Goal: Download file/media

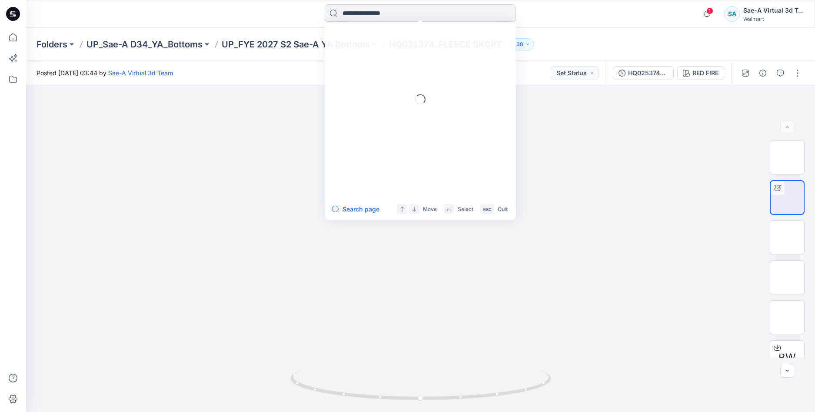
type input "******"
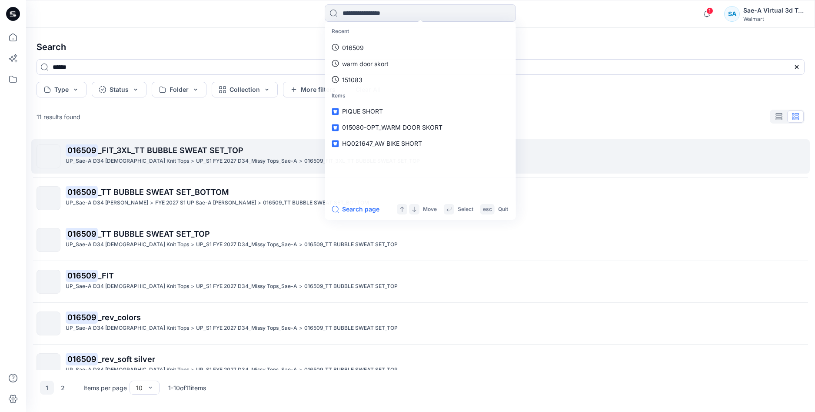
click at [154, 150] on span "_FIT_3XL_TT BUBBLE SWEAT SET_TOP" at bounding box center [171, 150] width 146 height 9
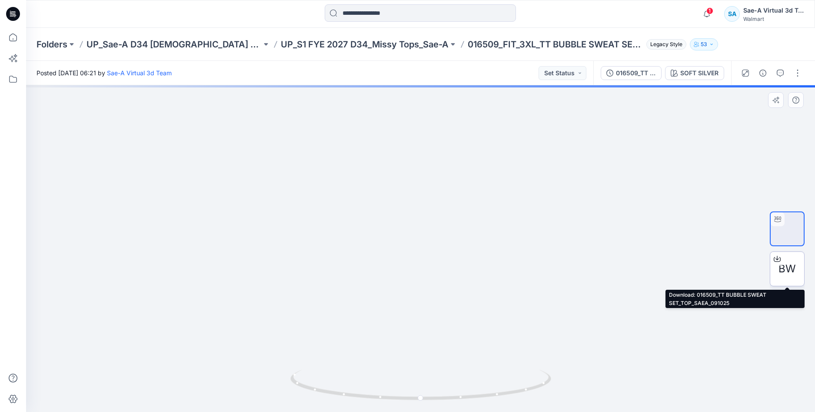
click at [783, 259] on div at bounding box center [777, 259] width 14 height 14
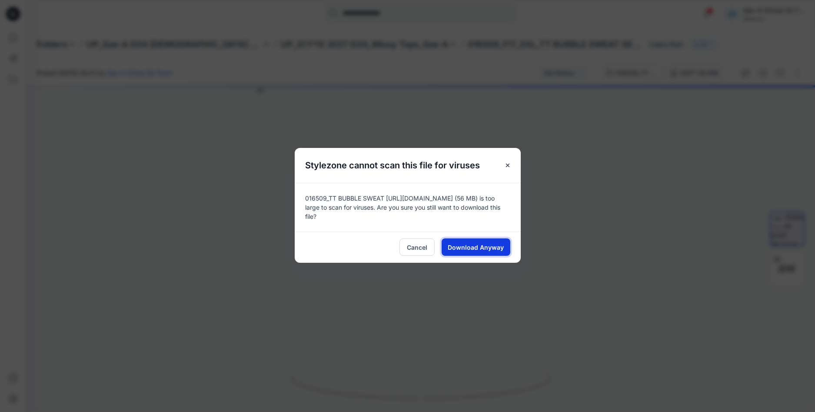
click at [471, 245] on span "Download Anyway" at bounding box center [476, 246] width 56 height 9
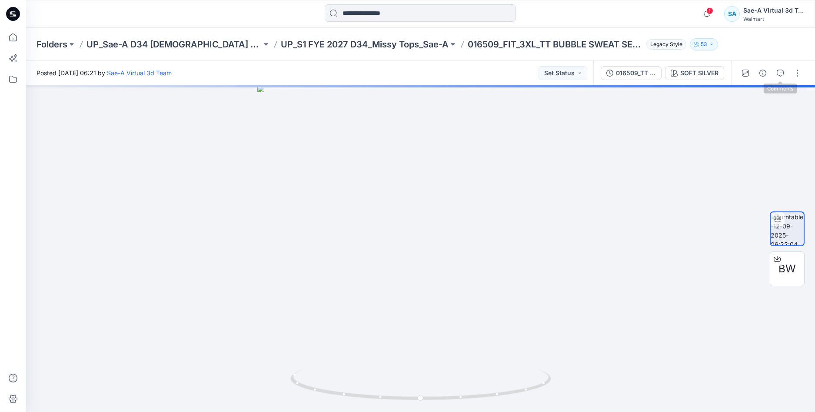
drag, startPoint x: 785, startPoint y: 75, endPoint x: 793, endPoint y: 87, distance: 14.5
click at [784, 75] on button "button" at bounding box center [780, 73] width 14 height 14
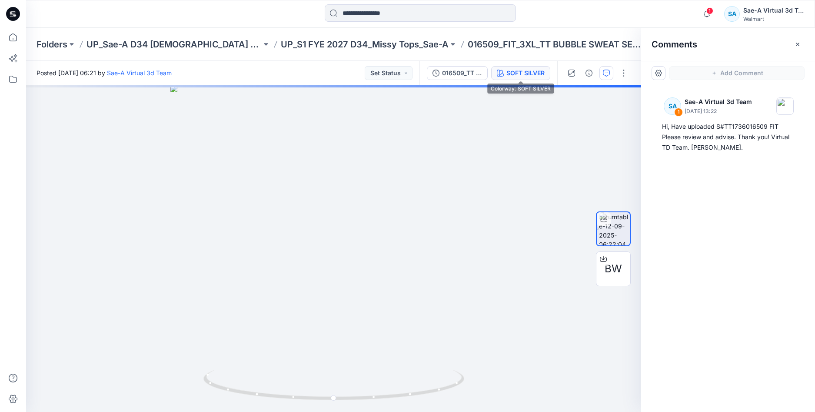
click at [524, 76] on div "SOFT SILVER" at bounding box center [525, 73] width 38 height 10
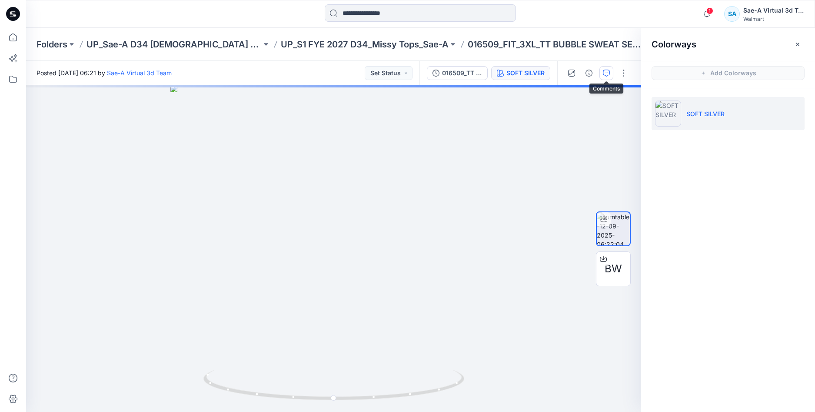
click at [604, 73] on icon "button" at bounding box center [606, 73] width 7 height 7
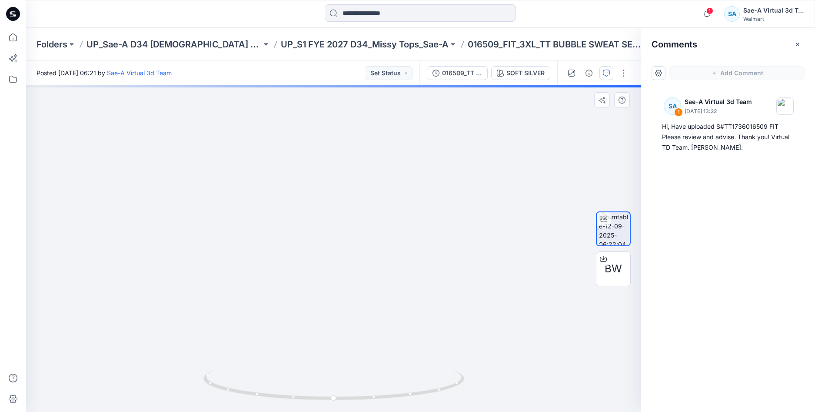
drag, startPoint x: 366, startPoint y: 170, endPoint x: 376, endPoint y: 251, distance: 81.0
drag, startPoint x: 395, startPoint y: 400, endPoint x: 428, endPoint y: 391, distance: 34.3
click at [428, 391] on icon at bounding box center [334, 385] width 263 height 33
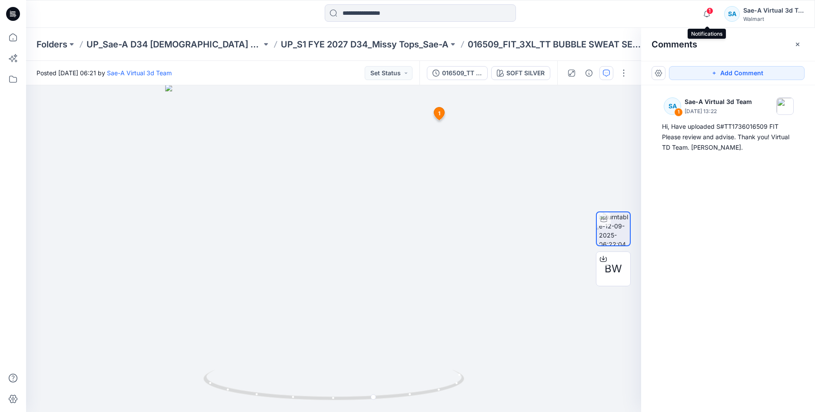
click at [709, 13] on span "1" at bounding box center [709, 10] width 7 height 7
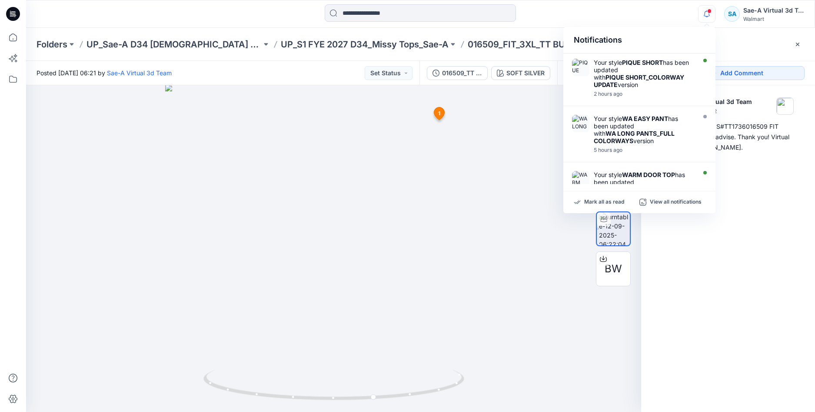
click at [778, 204] on div "SA 1 Sae-A Virtual 3d Team [DATE] 13:22 Hi, Have uploaded S#TT1736016509 FIT Pl…" at bounding box center [728, 232] width 174 height 294
